Goal: Information Seeking & Learning: Compare options

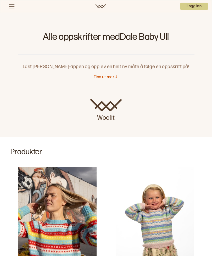
click at [112, 78] on p "Finn ut mer" at bounding box center [104, 77] width 21 height 5
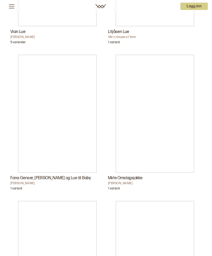
scroll to position [3215, 0]
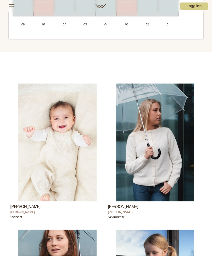
scroll to position [702, 0]
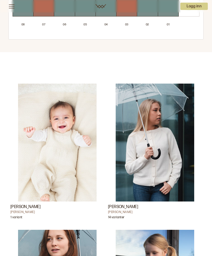
click at [43, 192] on img "Fabian Babysett" at bounding box center [57, 142] width 78 height 118
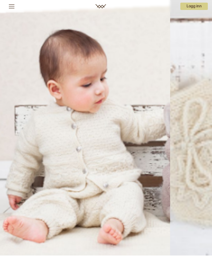
scroll to position [17, 0]
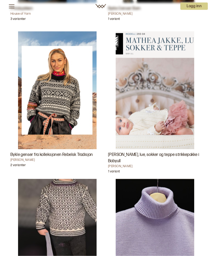
scroll to position [2508, 0]
click at [157, 152] on h3 "[PERSON_NAME], lue, sokker og teppe strikkepakke i Babyull" at bounding box center [154, 157] width 93 height 13
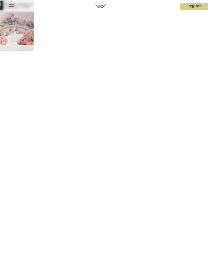
click at [25, 29] on img at bounding box center [17, 25] width 34 height 51
